Goal: Task Accomplishment & Management: Complete application form

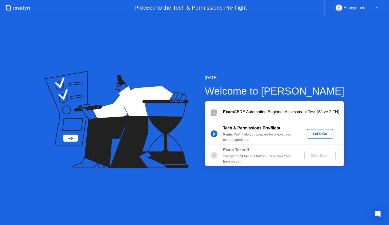
click at [318, 132] on div "Let's Go" at bounding box center [319, 134] width 23 height 4
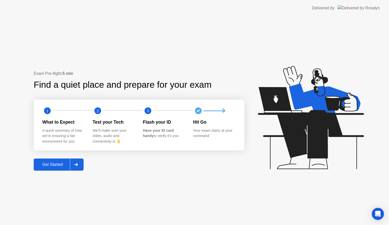
click at [80, 169] on div at bounding box center [76, 165] width 12 height 12
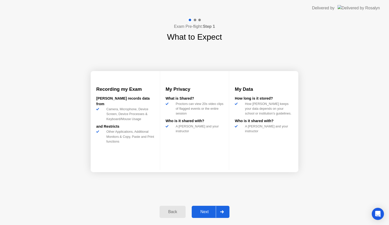
click at [223, 213] on icon at bounding box center [222, 212] width 4 height 3
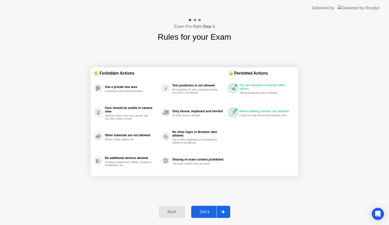
click at [224, 214] on div at bounding box center [222, 212] width 12 height 12
select select "Available cameras"
select select "Available speakers"
select select "Available microphones"
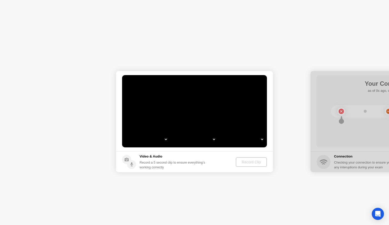
select select "*"
select select "**********"
select select "*******"
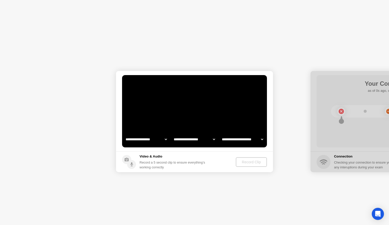
select select "*******"
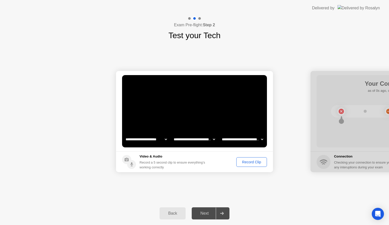
click at [224, 214] on div at bounding box center [222, 214] width 12 height 12
click at [251, 162] on div "Record Clip" at bounding box center [251, 162] width 27 height 4
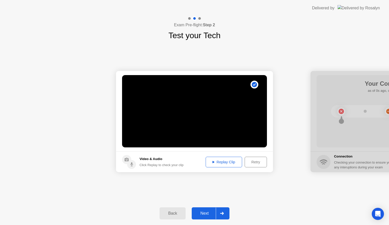
click at [227, 163] on div "Replay Clip" at bounding box center [223, 162] width 33 height 4
click at [205, 214] on div "Next" at bounding box center [204, 213] width 23 height 5
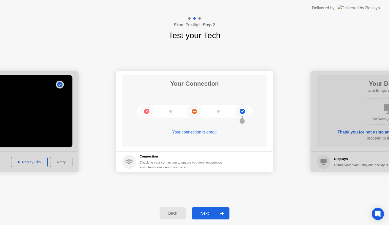
click at [207, 215] on div "Next" at bounding box center [204, 213] width 23 height 5
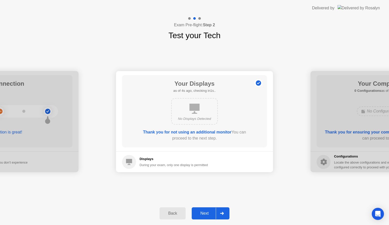
click at [210, 213] on div "Next" at bounding box center [204, 213] width 23 height 5
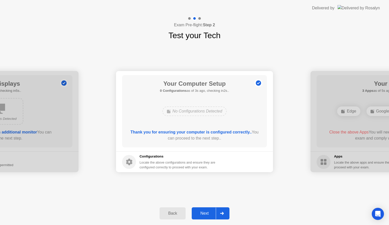
click at [210, 213] on div "Next" at bounding box center [204, 213] width 23 height 5
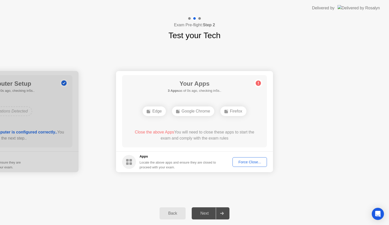
click at [259, 162] on div "Force Close..." at bounding box center [249, 162] width 31 height 4
click at [251, 165] on button "Force Close..." at bounding box center [249, 162] width 34 height 10
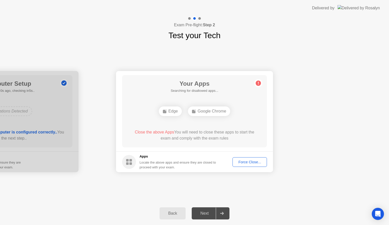
click at [261, 162] on div "Force Close..." at bounding box center [249, 162] width 31 height 4
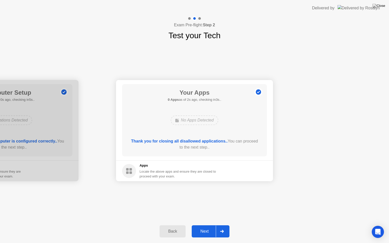
click at [213, 225] on div "Next" at bounding box center [204, 231] width 23 height 5
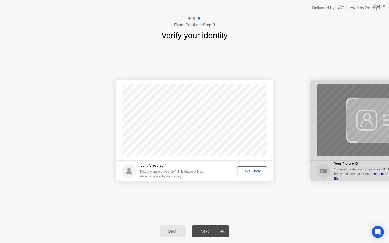
click at [250, 172] on div "Take Photo" at bounding box center [252, 171] width 26 height 4
click at [255, 173] on div "Retake" at bounding box center [255, 171] width 20 height 4
click at [253, 171] on div "Take Photo" at bounding box center [252, 171] width 26 height 4
click at [250, 169] on div "Retake" at bounding box center [255, 171] width 20 height 4
click at [249, 174] on button "Take Photo" at bounding box center [252, 171] width 30 height 10
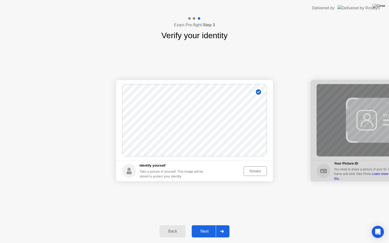
click at [211, 225] on div "Next" at bounding box center [204, 231] width 23 height 5
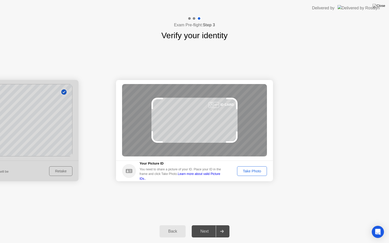
click at [244, 172] on div "Take Photo" at bounding box center [252, 171] width 26 height 4
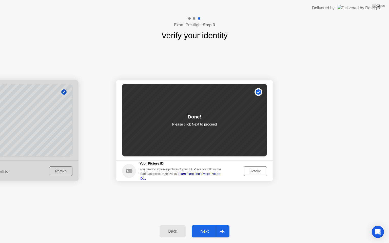
click at [255, 171] on div "Retake" at bounding box center [255, 171] width 20 height 4
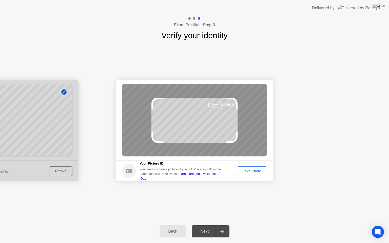
click at [254, 171] on div "Take Photo" at bounding box center [252, 171] width 26 height 4
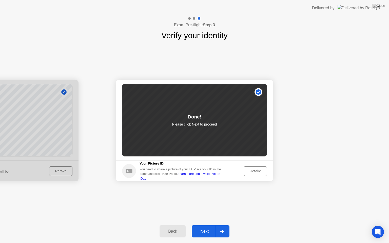
click at [199, 225] on button "Next" at bounding box center [211, 231] width 38 height 12
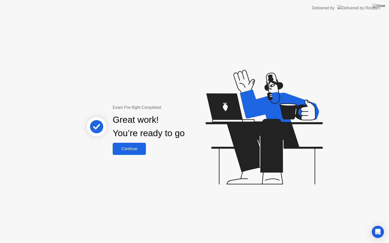
click at [130, 150] on div "Continue" at bounding box center [129, 149] width 30 height 5
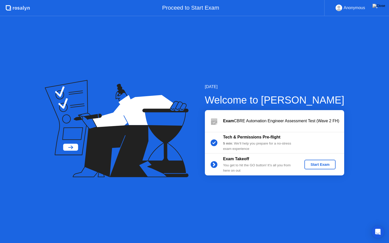
click at [323, 167] on button "Start Exam" at bounding box center [319, 165] width 31 height 10
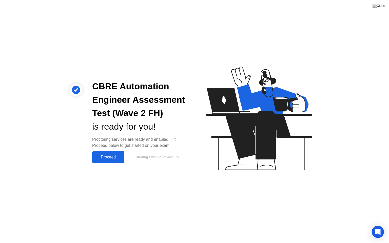
click at [99, 158] on div "Proceed" at bounding box center [108, 157] width 29 height 5
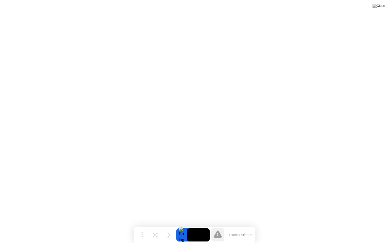
click at [251, 225] on button "Exam Rules" at bounding box center [240, 235] width 27 height 5
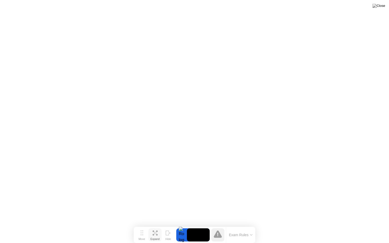
click at [155, 225] on button "Expand" at bounding box center [154, 234] width 13 height 13
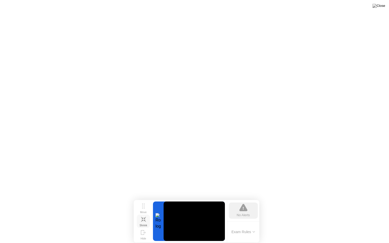
click at [143, 219] on icon at bounding box center [143, 219] width 5 height 5
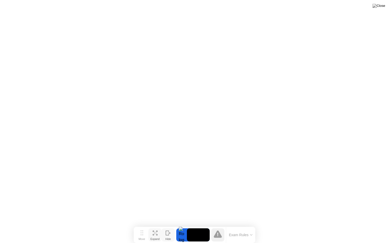
click at [167, 225] on div "Hide" at bounding box center [168, 238] width 6 height 3
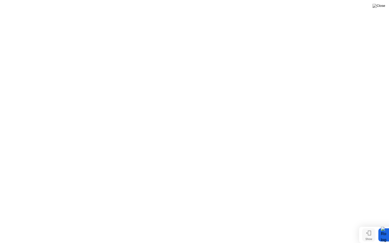
click at [369, 225] on div "Show" at bounding box center [368, 238] width 7 height 3
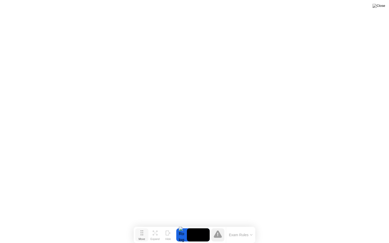
click at [141, 225] on div "Move" at bounding box center [141, 238] width 7 height 3
click at [380, 6] on img at bounding box center [378, 6] width 13 height 4
